Goal: Task Accomplishment & Management: Use online tool/utility

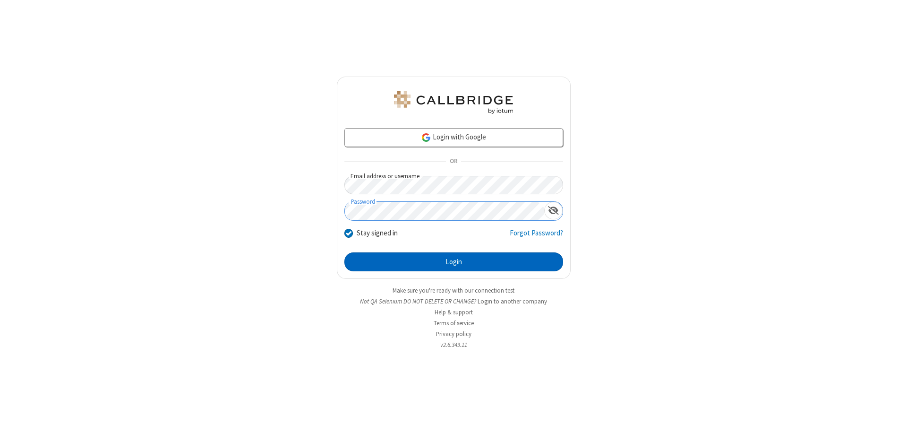
click at [454, 262] on button "Login" at bounding box center [453, 261] width 219 height 19
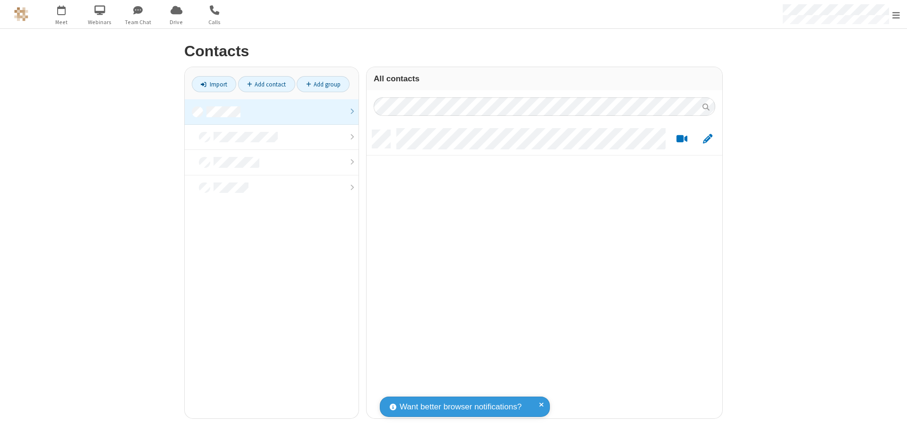
click at [214, 84] on link "Import" at bounding box center [214, 84] width 44 height 16
